Goal: Information Seeking & Learning: Learn about a topic

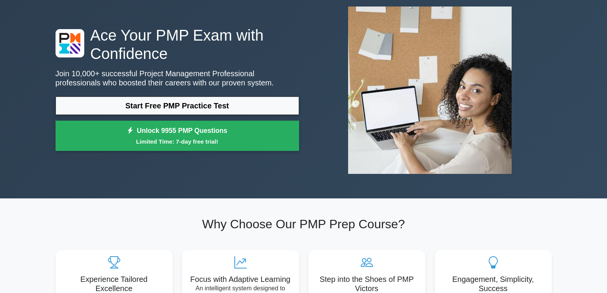
scroll to position [38, 0]
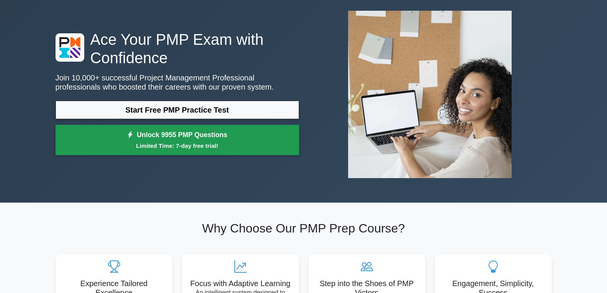
click at [202, 131] on link "Unlock 9955 PMP Questions Limited Time: 7-day free trial!" at bounding box center [178, 140] width 244 height 31
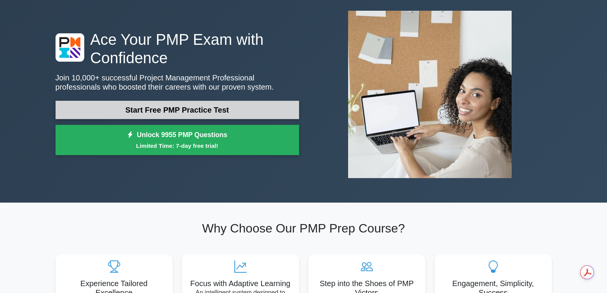
click at [142, 111] on link "Start Free PMP Practice Test" at bounding box center [178, 110] width 244 height 18
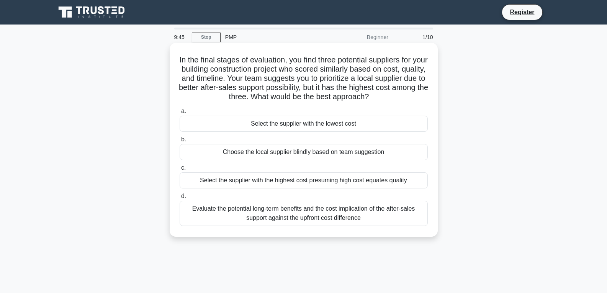
click at [269, 122] on div "Select the supplier with the lowest cost" at bounding box center [304, 124] width 248 height 16
click at [180, 114] on input "a. Select the supplier with the lowest cost" at bounding box center [180, 111] width 0 height 5
